Goal: Task Accomplishment & Management: Manage account settings

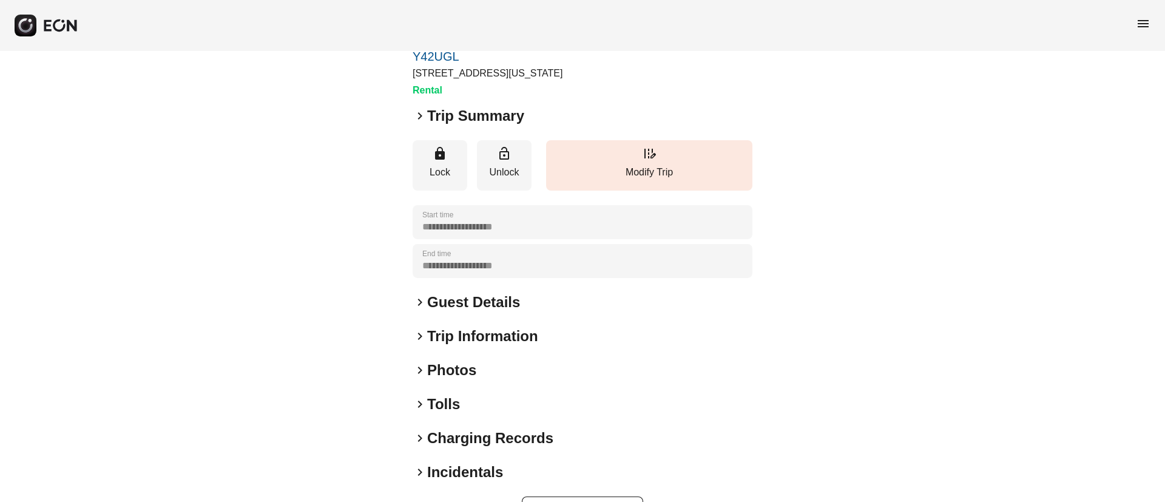
scroll to position [104, 0]
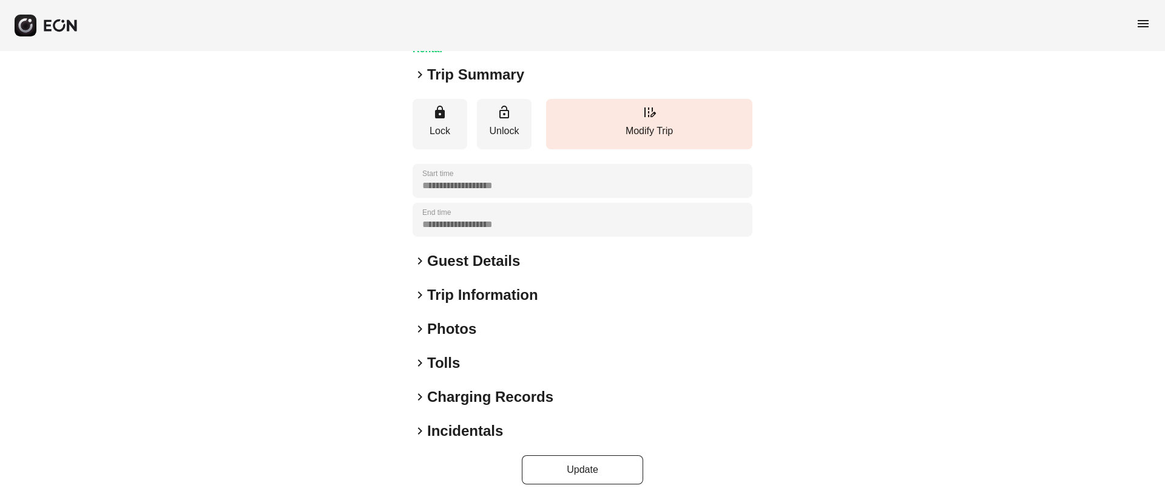
click at [498, 336] on div "keyboard_arrow_right Photos" at bounding box center [583, 328] width 340 height 19
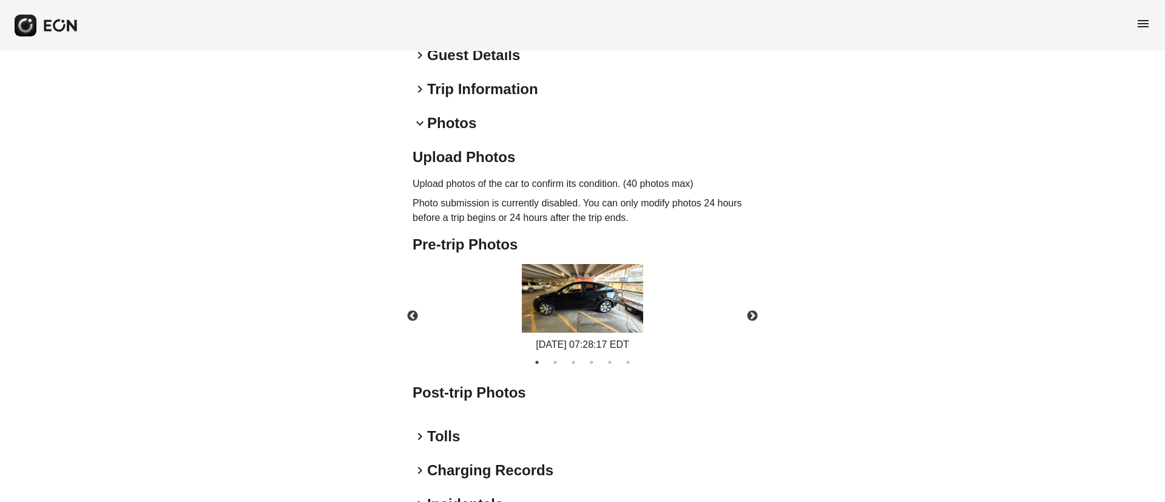
scroll to position [364, 0]
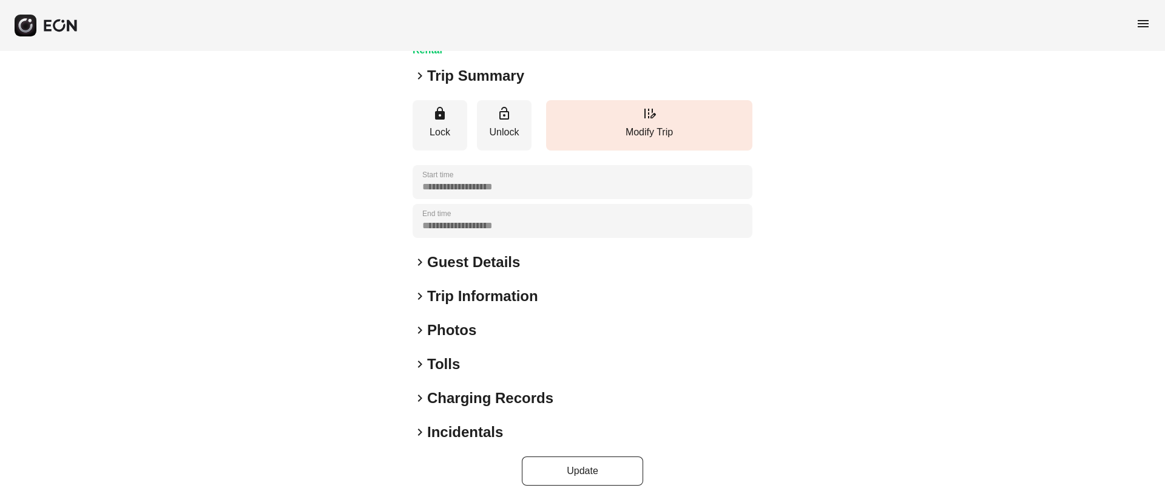
scroll to position [104, 0]
click at [534, 335] on div "keyboard_arrow_right Photos" at bounding box center [583, 328] width 340 height 19
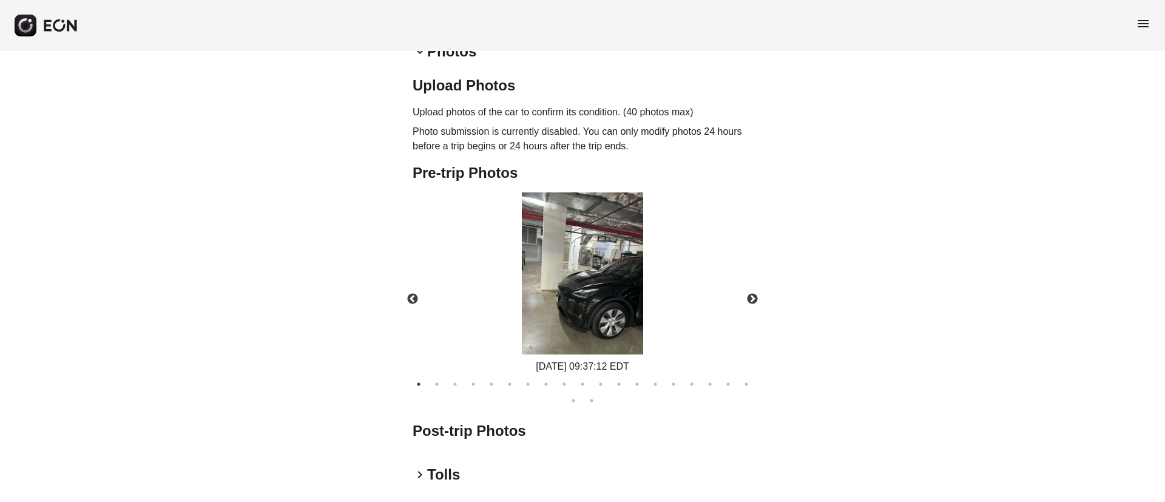
scroll to position [422, 0]
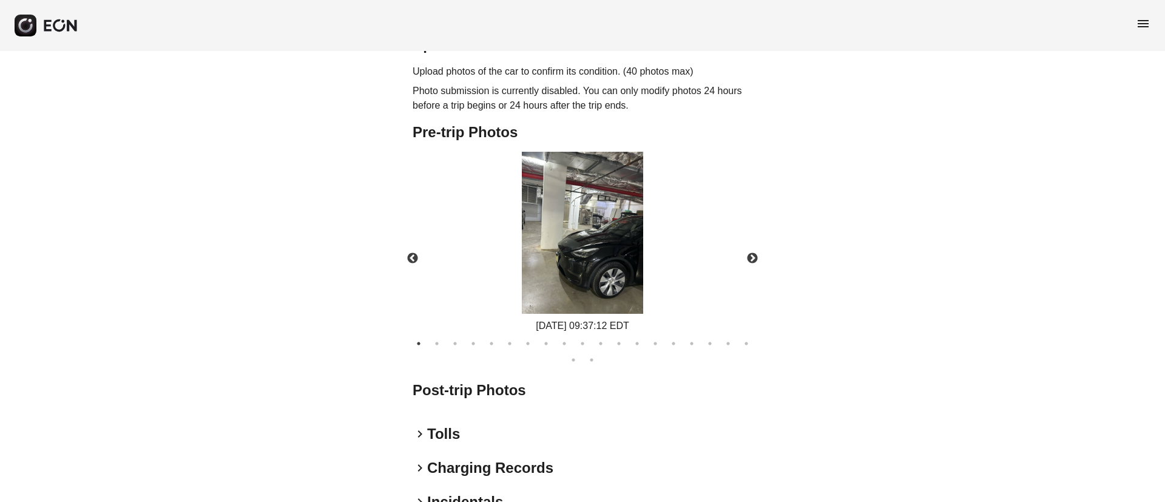
click at [606, 237] on img at bounding box center [582, 233] width 121 height 162
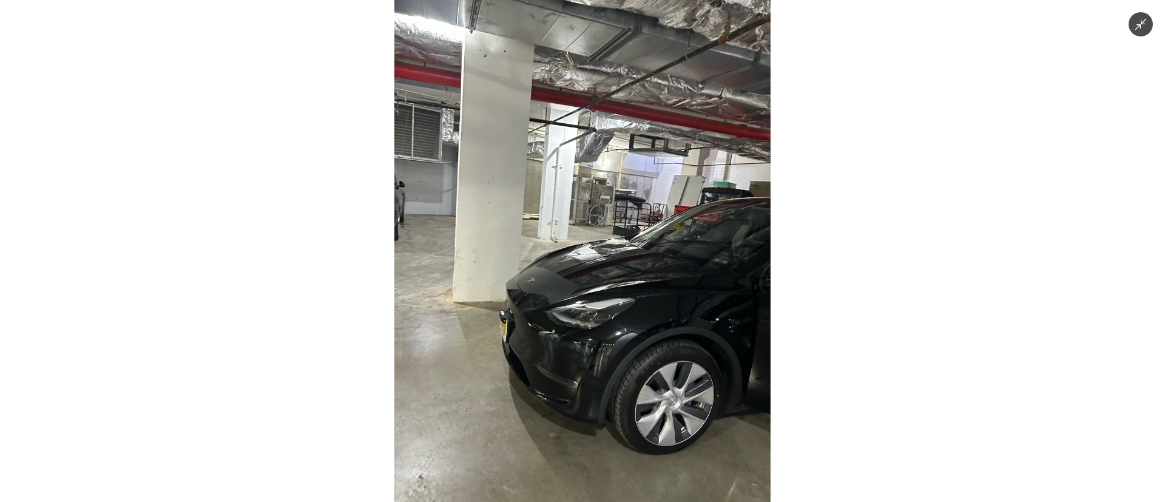
click at [606, 237] on img at bounding box center [582, 251] width 376 height 502
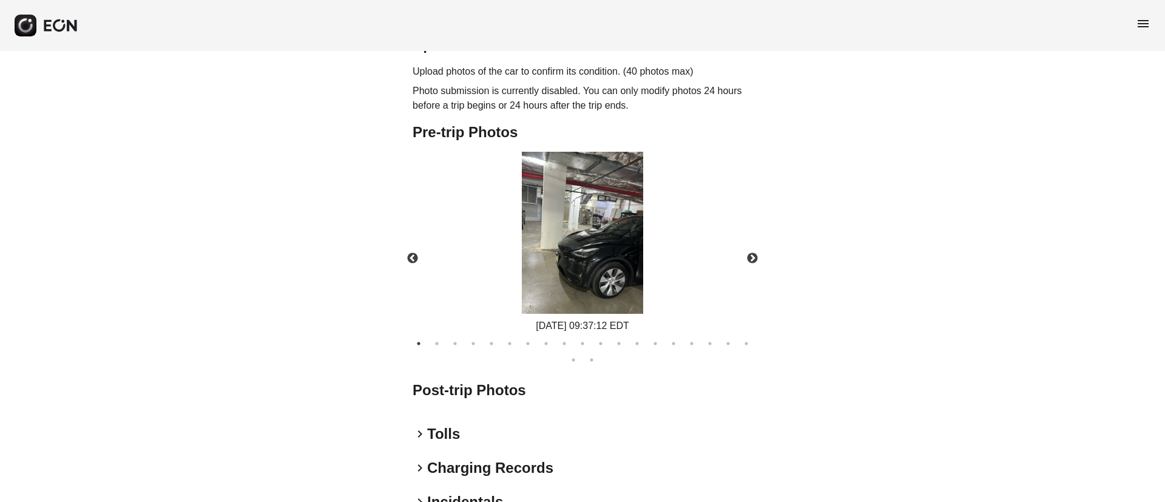
click at [606, 237] on img at bounding box center [582, 233] width 121 height 162
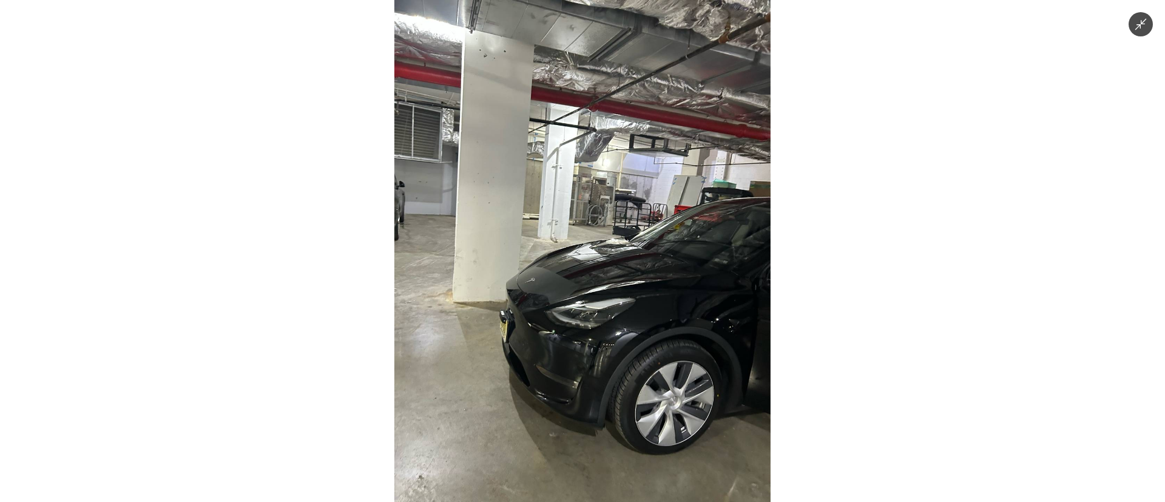
click at [606, 237] on img at bounding box center [582, 251] width 376 height 502
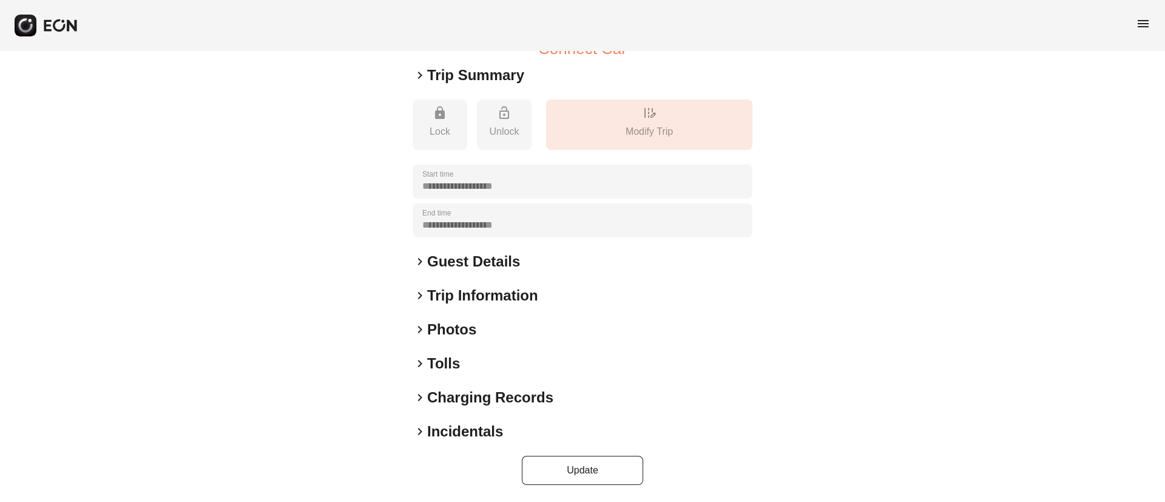
scroll to position [150, 0]
drag, startPoint x: 453, startPoint y: 331, endPoint x: 459, endPoint y: 327, distance: 7.9
click at [453, 331] on h2 "Photos" at bounding box center [451, 328] width 49 height 19
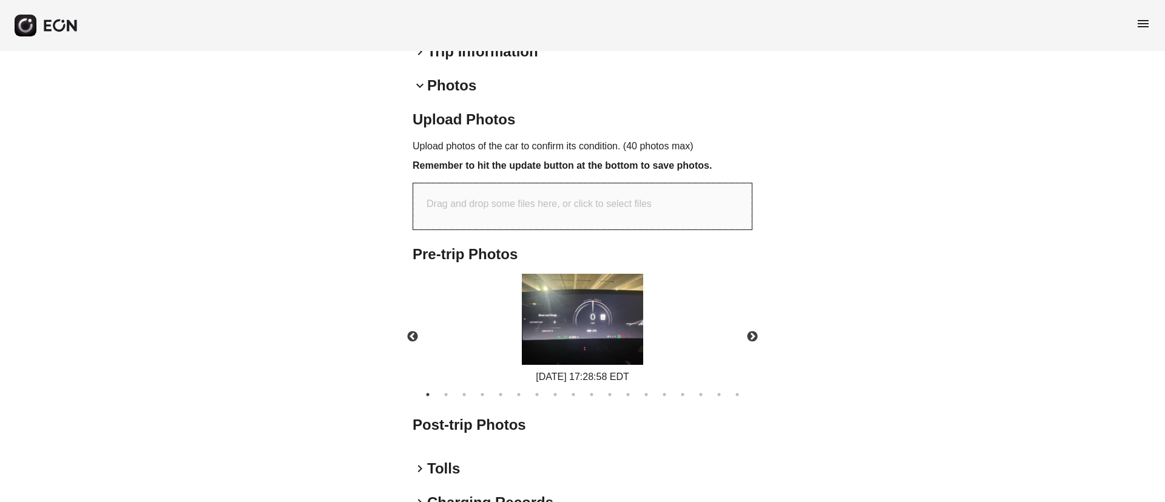
scroll to position [408, 0]
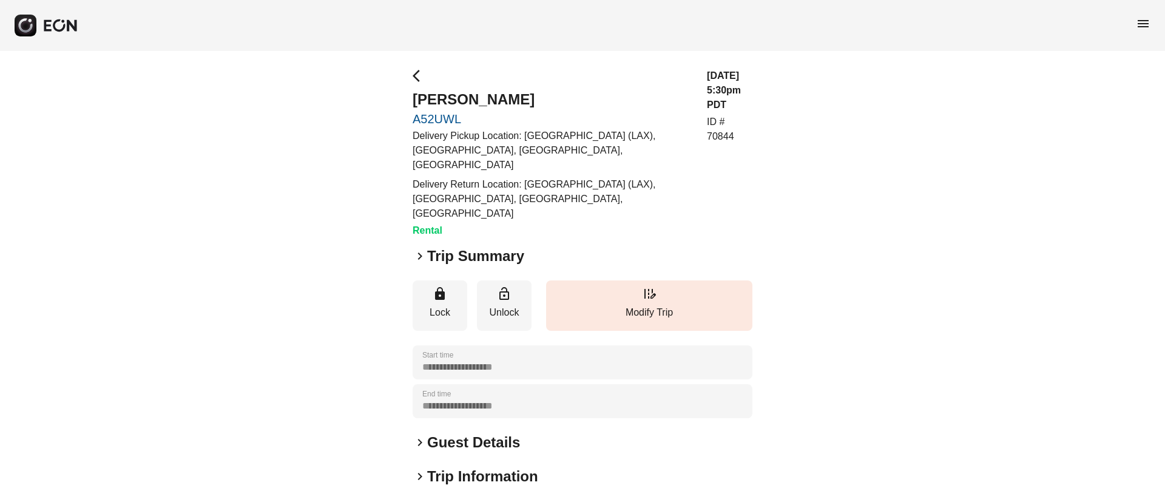
scroll to position [152, 0]
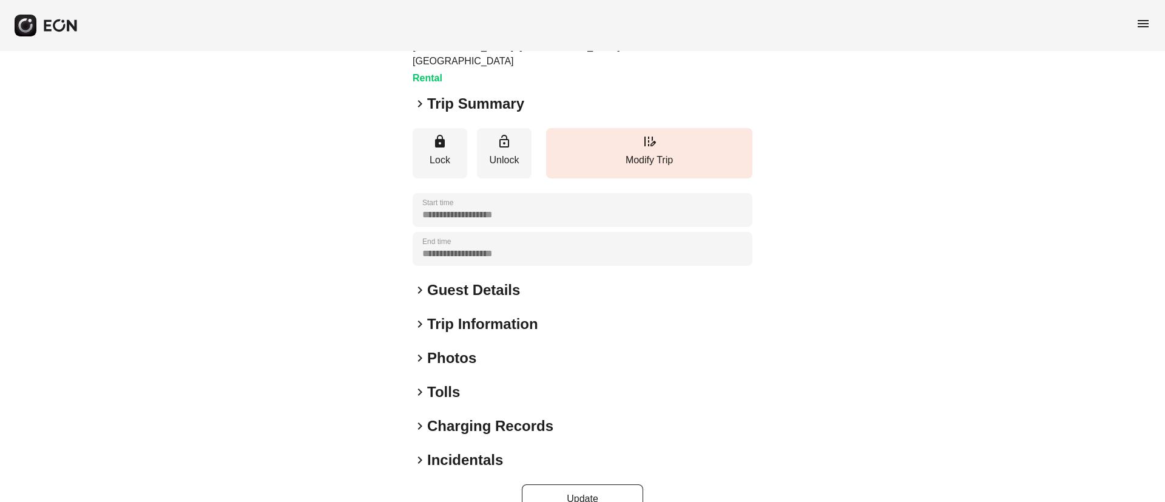
drag, startPoint x: 501, startPoint y: 326, endPoint x: 521, endPoint y: 265, distance: 64.5
click at [501, 348] on div "keyboard_arrow_right Photos" at bounding box center [583, 357] width 340 height 19
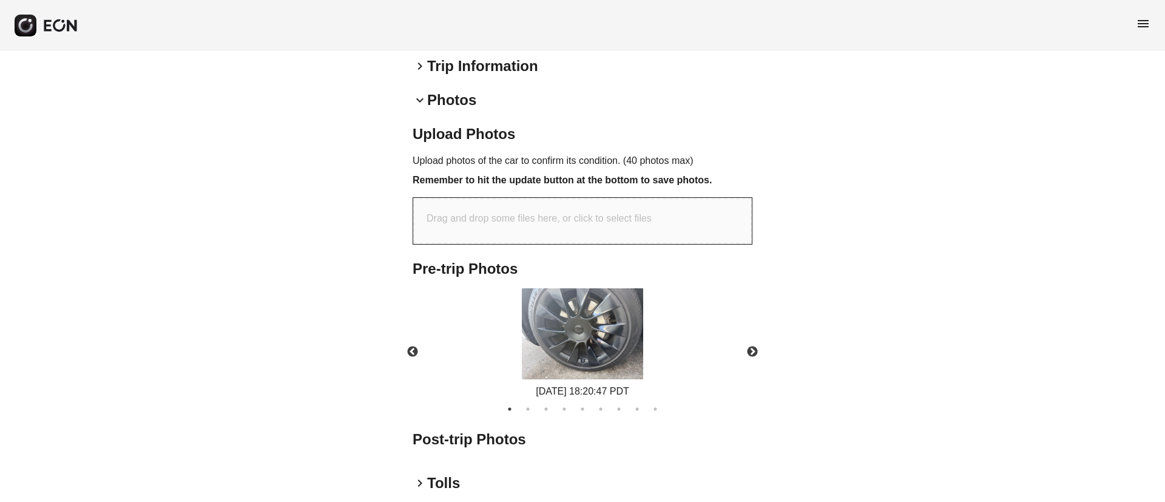
scroll to position [0, 0]
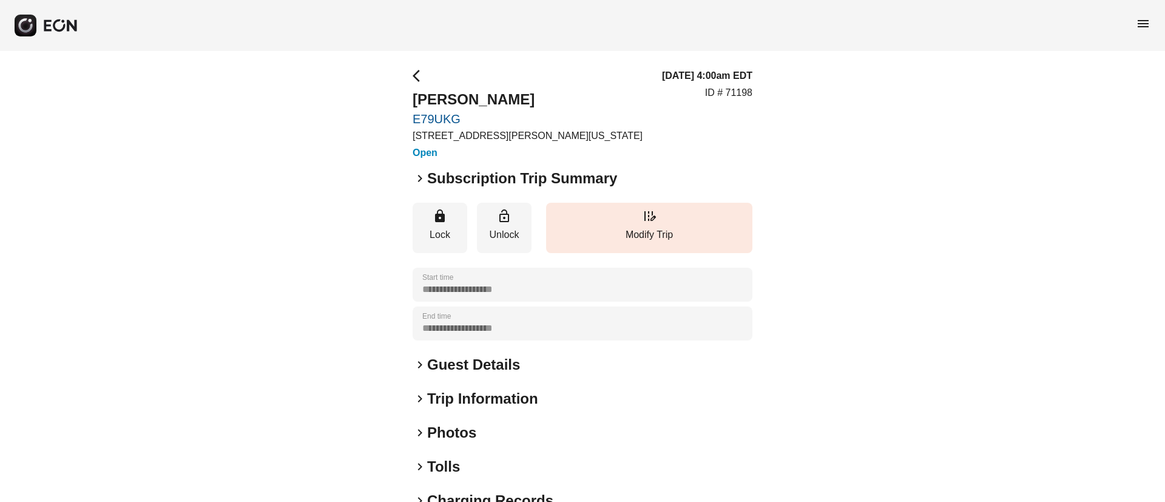
click at [1137, 23] on span "menu" at bounding box center [1143, 23] width 15 height 15
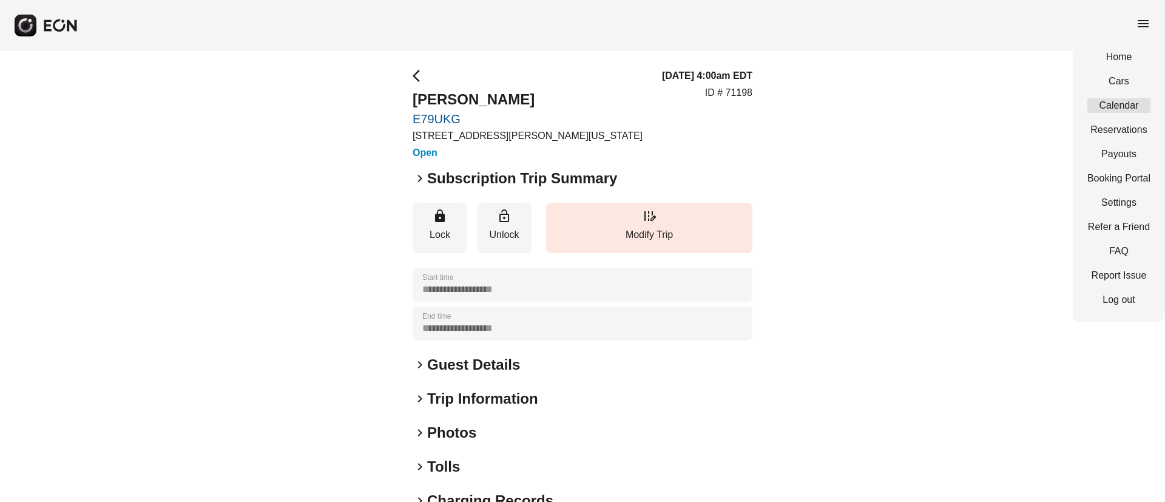
click at [1116, 104] on link "Calendar" at bounding box center [1118, 105] width 63 height 15
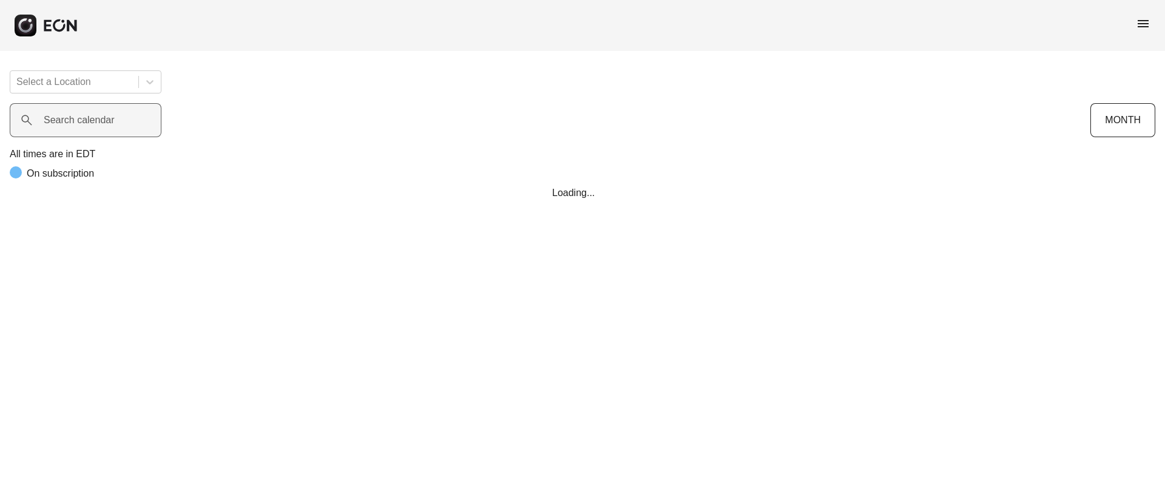
scroll to position [0, 246]
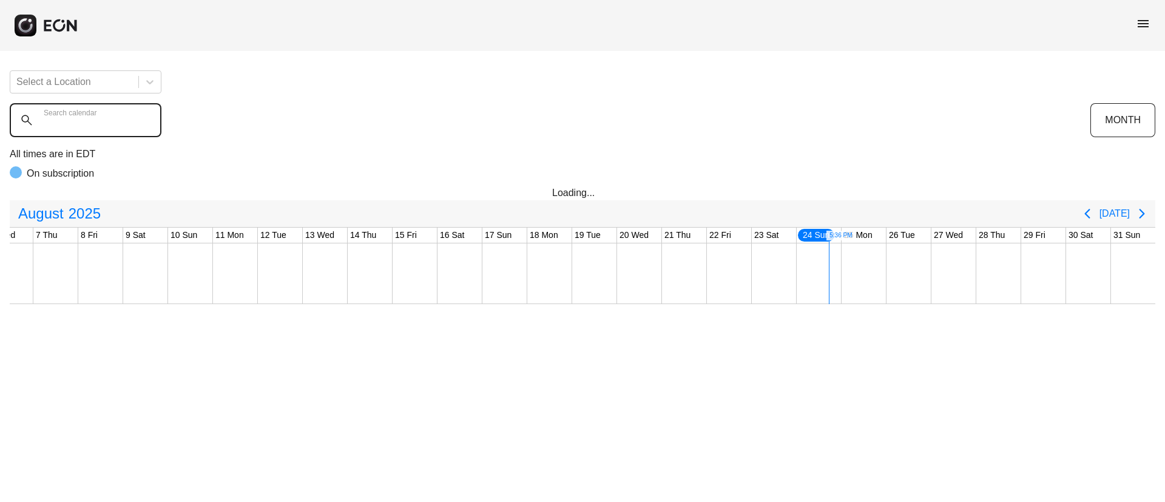
click at [120, 127] on calendar "Search calendar" at bounding box center [86, 120] width 152 height 34
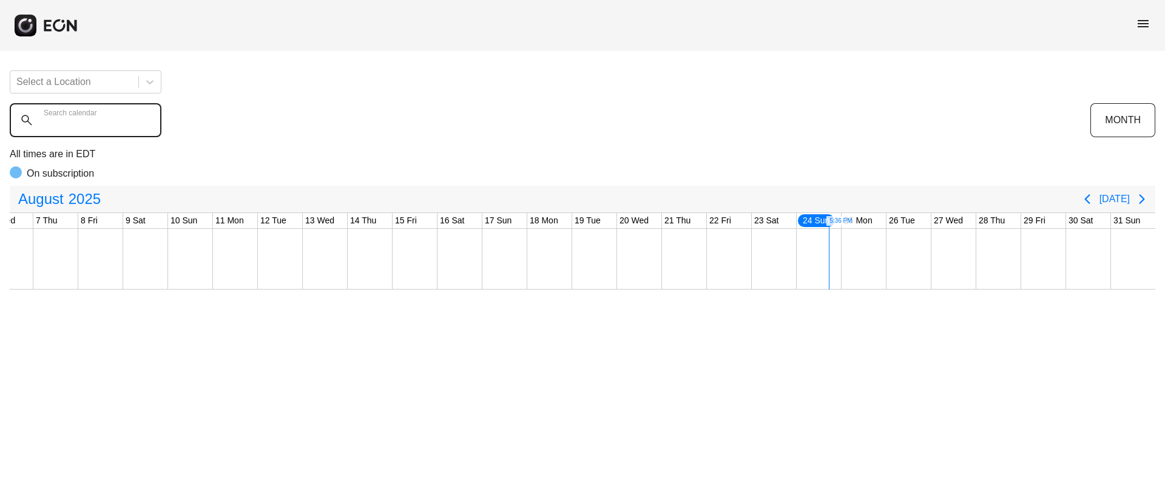
click at [120, 127] on calendar "Search calendar" at bounding box center [86, 120] width 152 height 34
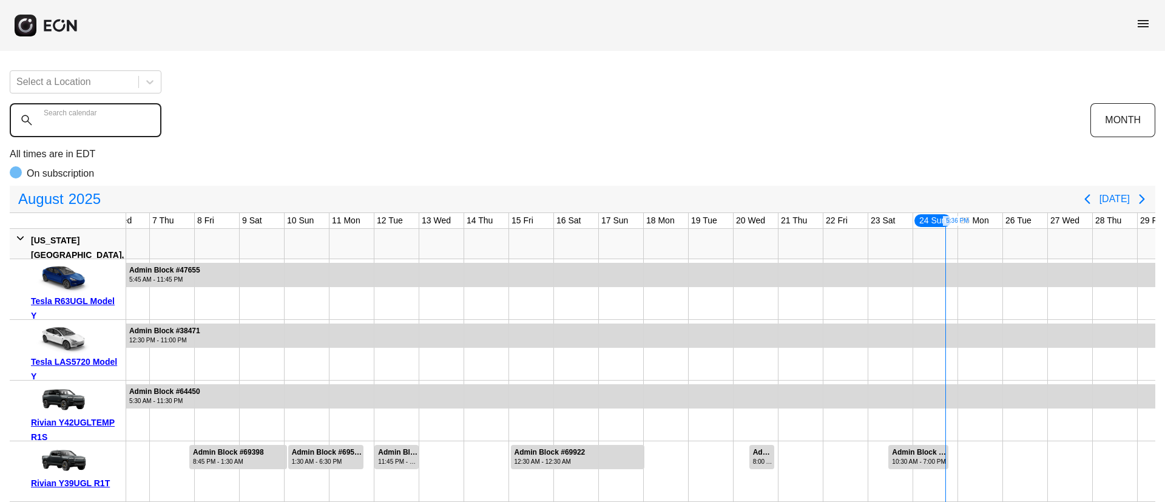
paste calendar "******"
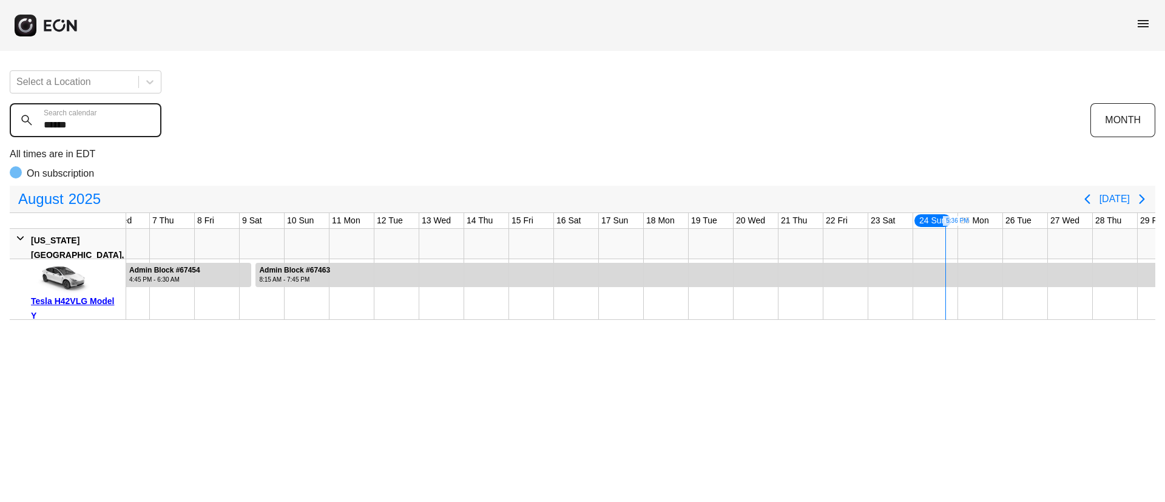
type calendar "******"
click at [32, 204] on span "August" at bounding box center [41, 199] width 50 height 24
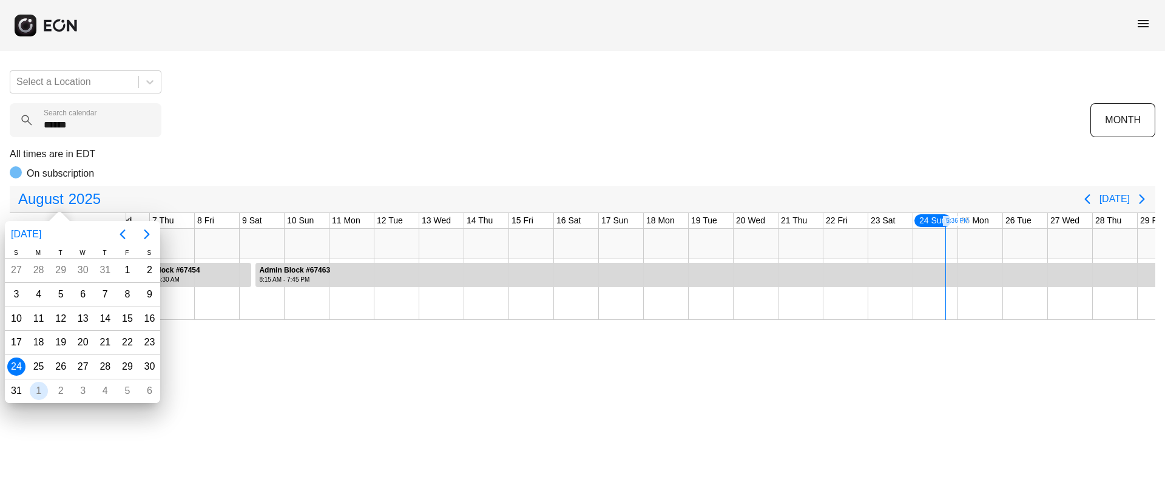
click at [36, 385] on div "1" at bounding box center [39, 391] width 18 height 18
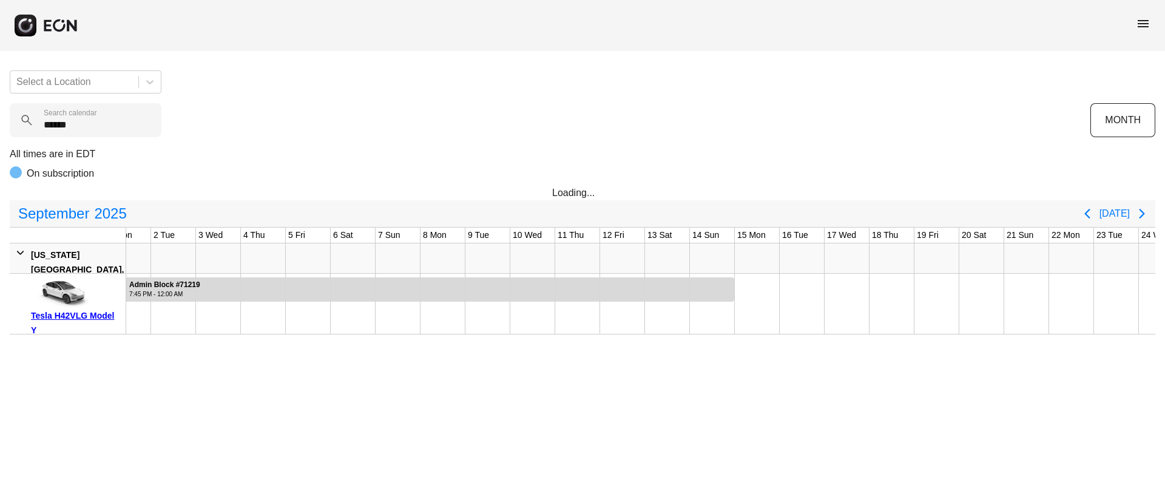
scroll to position [0, 1]
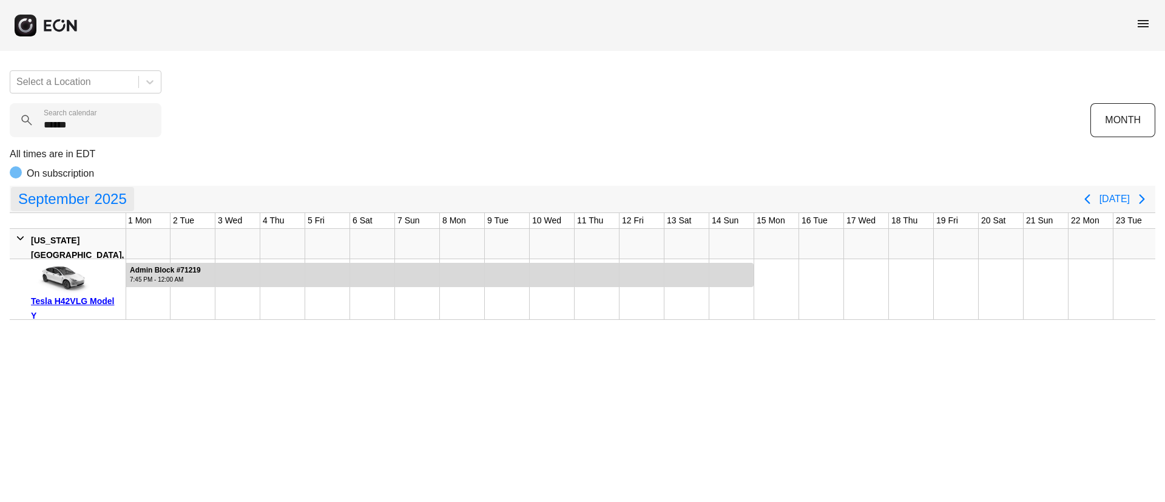
click at [1140, 23] on span "menu" at bounding box center [1143, 23] width 15 height 15
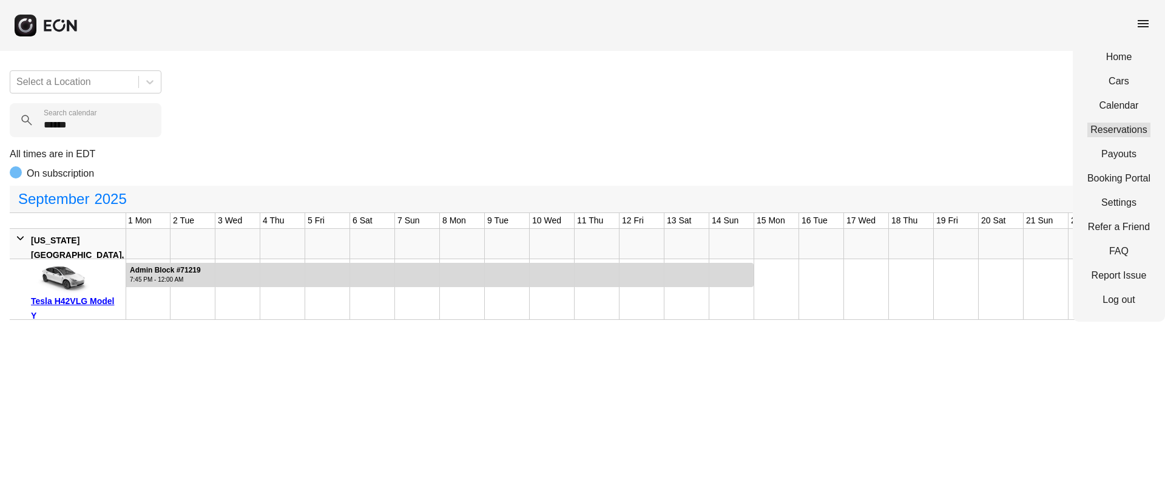
click at [1114, 129] on link "Reservations" at bounding box center [1118, 130] width 63 height 15
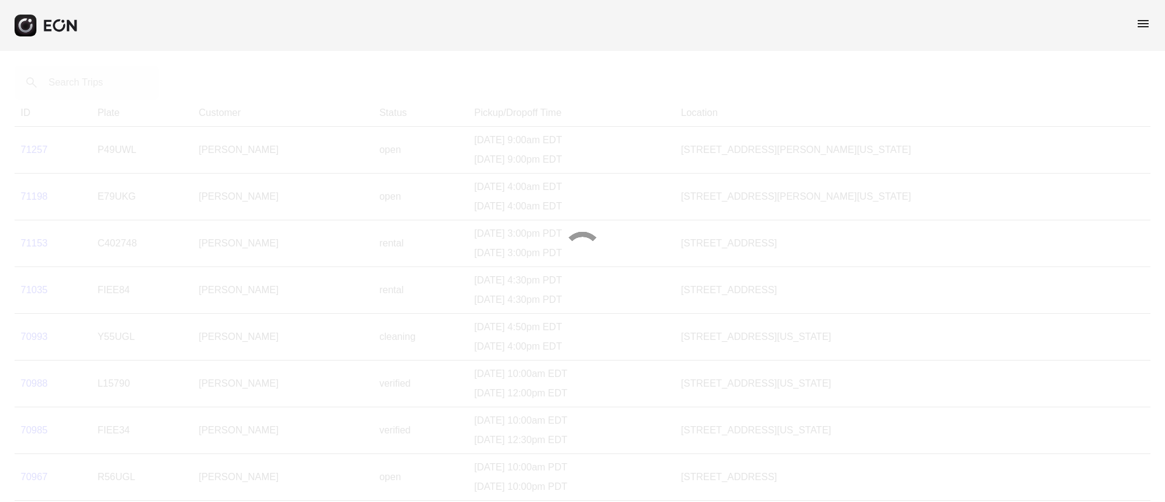
click at [89, 81] on div at bounding box center [582, 251] width 1165 height 502
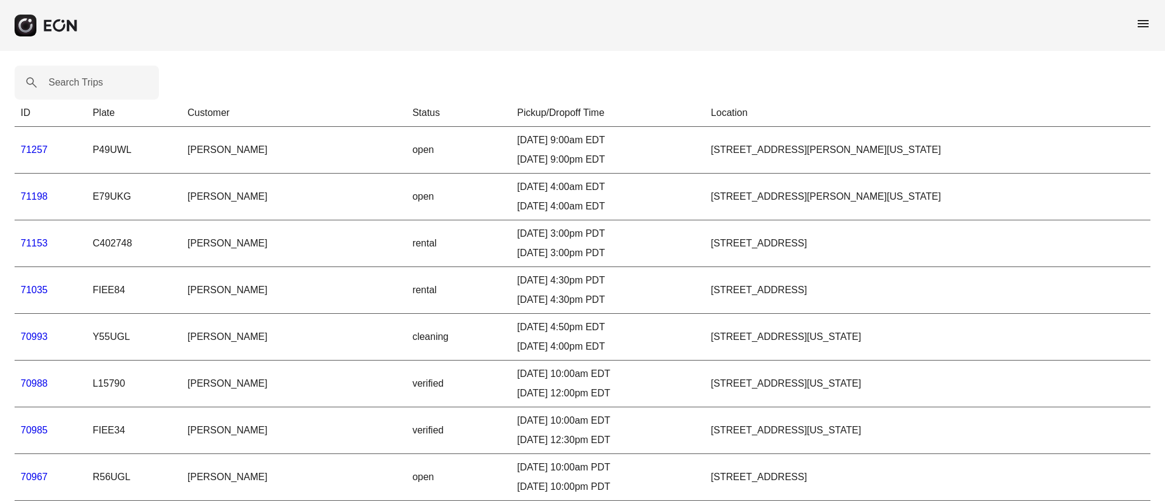
click at [89, 81] on label "Search Trips" at bounding box center [76, 82] width 55 height 15
click at [89, 81] on Trips "Search Trips" at bounding box center [87, 83] width 144 height 34
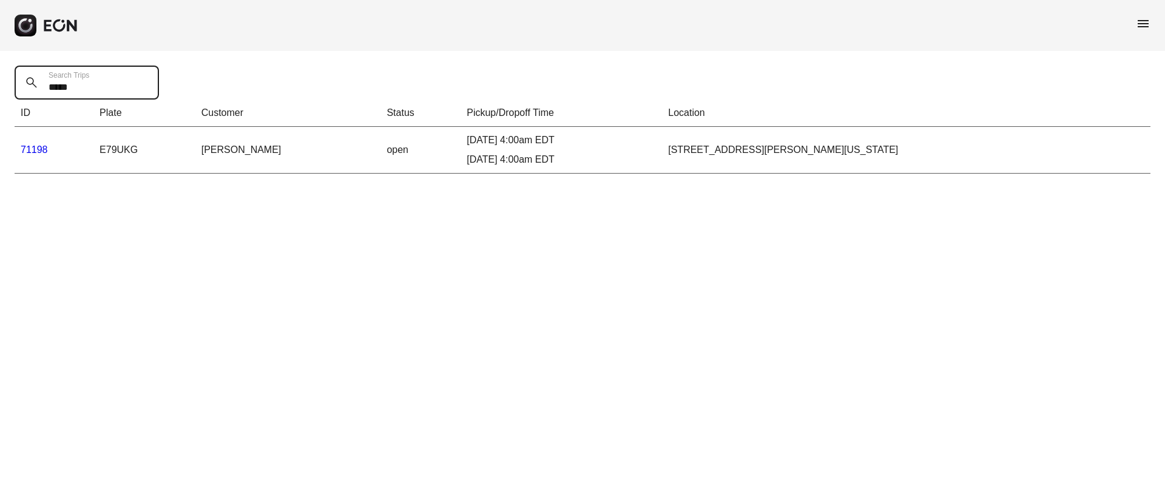
type Trips "*****"
click at [35, 147] on link "71198" at bounding box center [34, 149] width 27 height 10
